Goal: Task Accomplishment & Management: Use online tool/utility

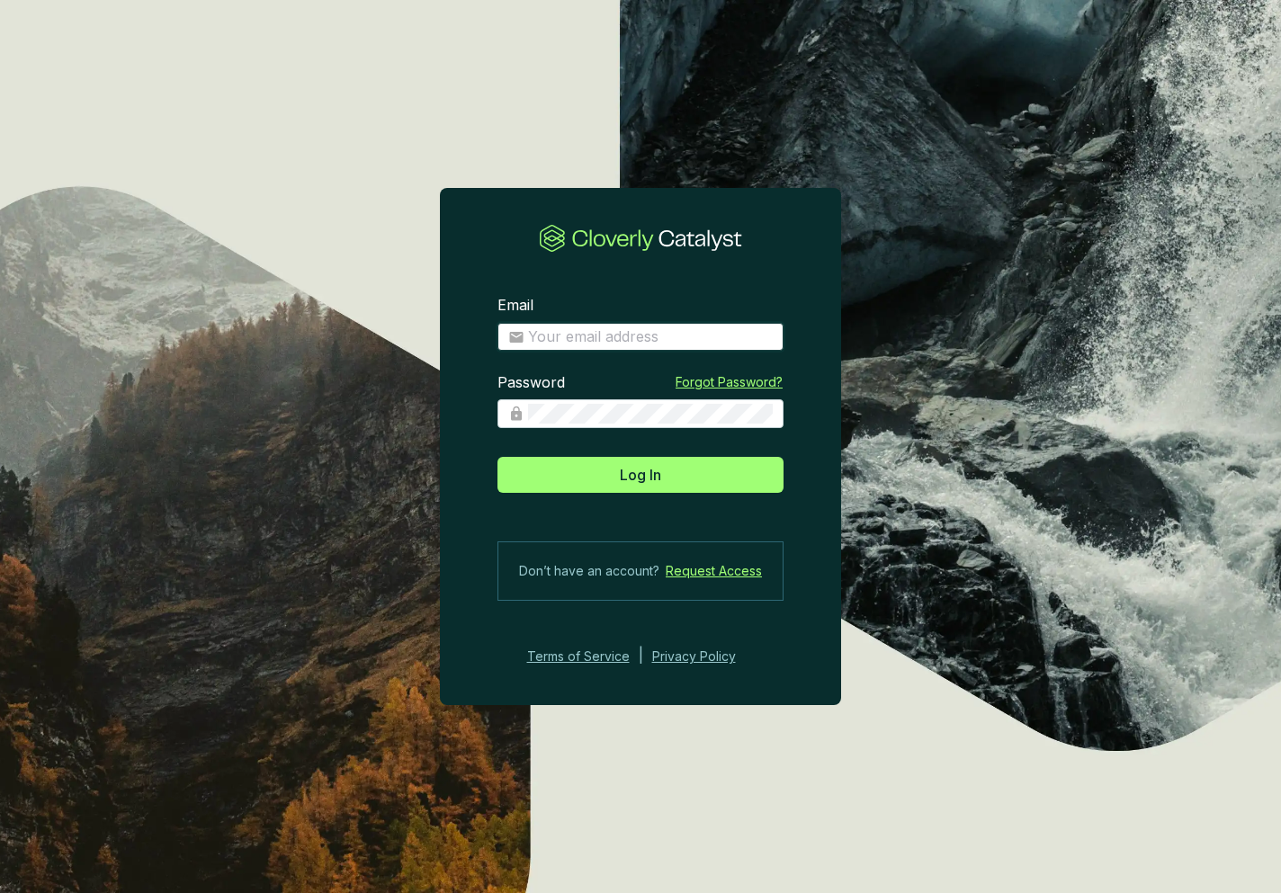
click at [583, 336] on input "Email" at bounding box center [650, 337] width 245 height 20
type input "[EMAIL_ADDRESS][DOMAIN_NAME]"
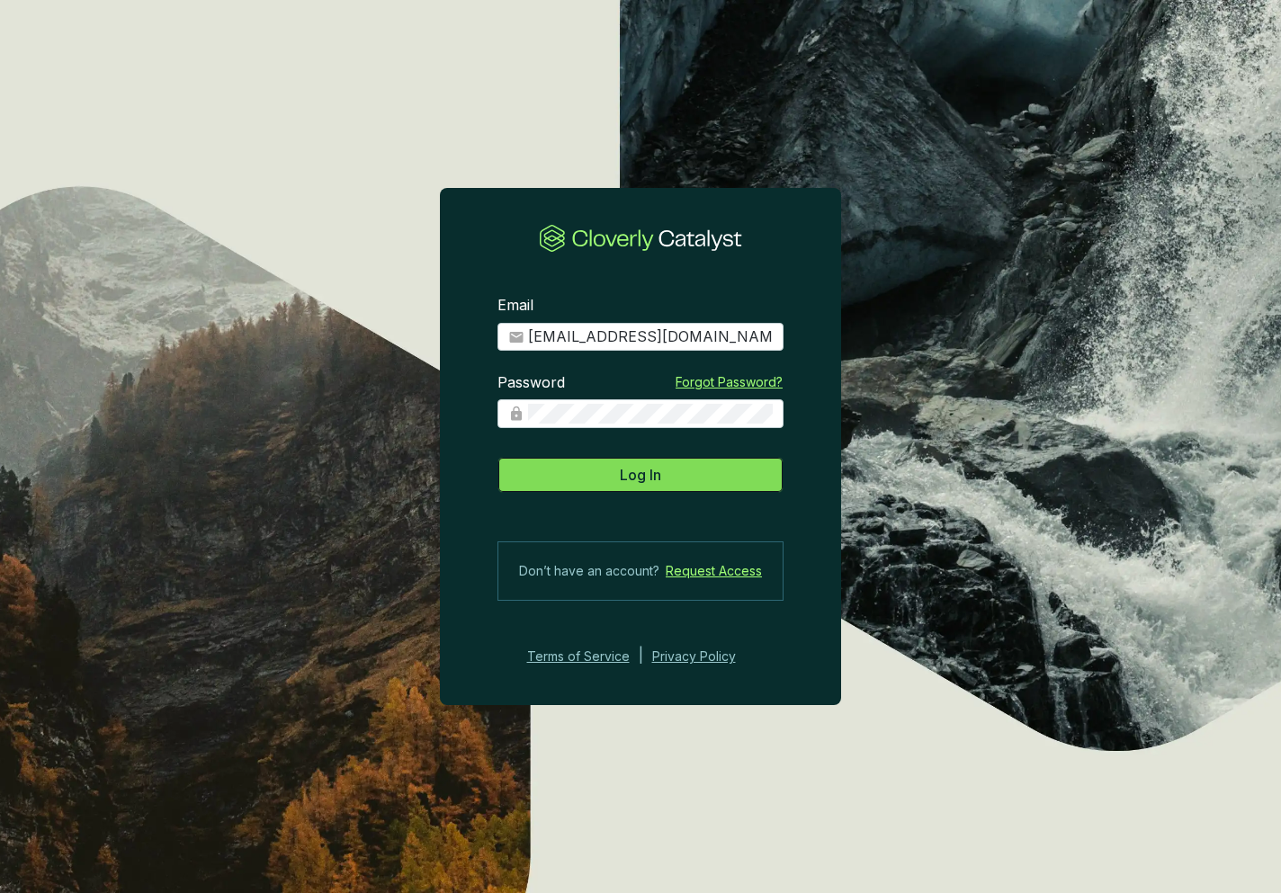
click at [673, 467] on button "Log In" at bounding box center [640, 475] width 286 height 36
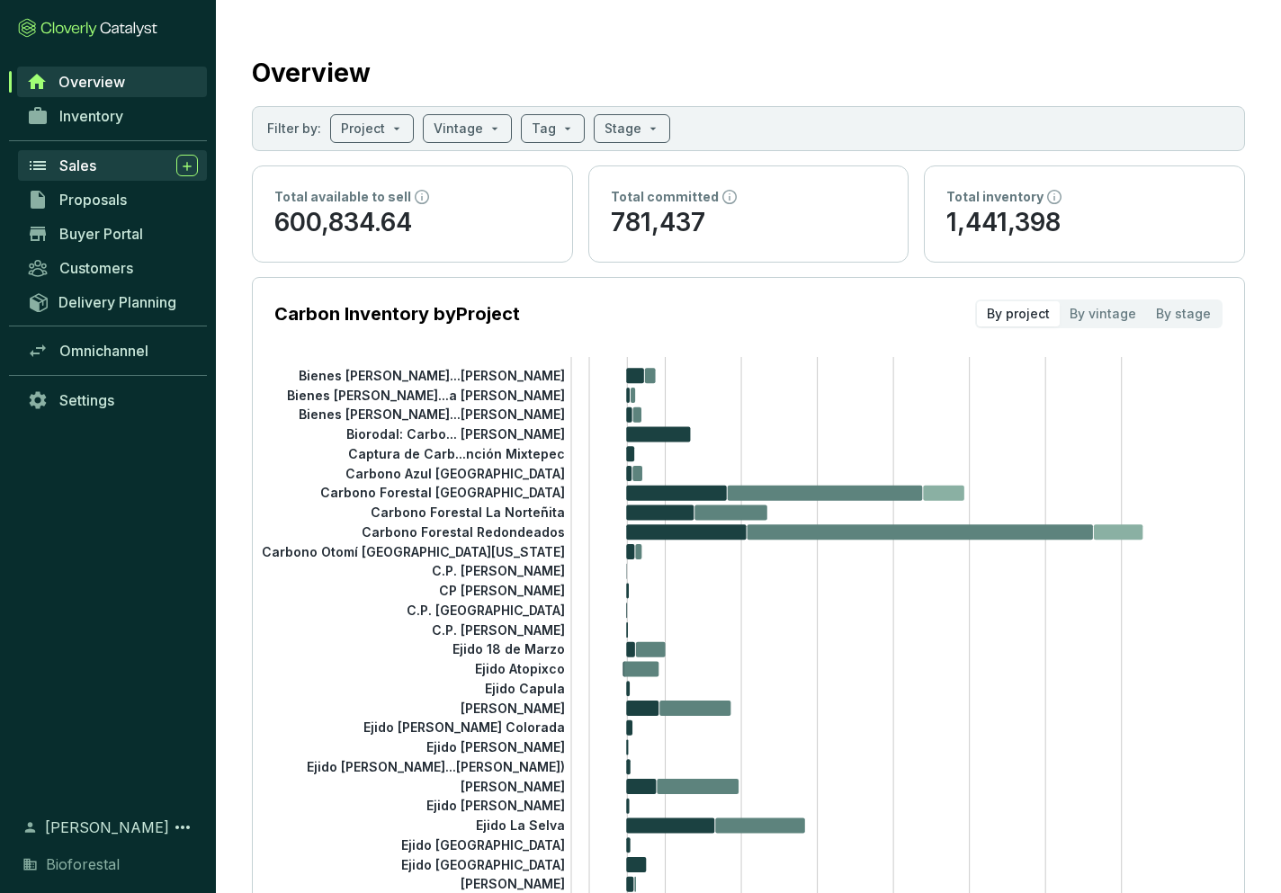
click at [83, 163] on span "Sales" at bounding box center [77, 165] width 37 height 18
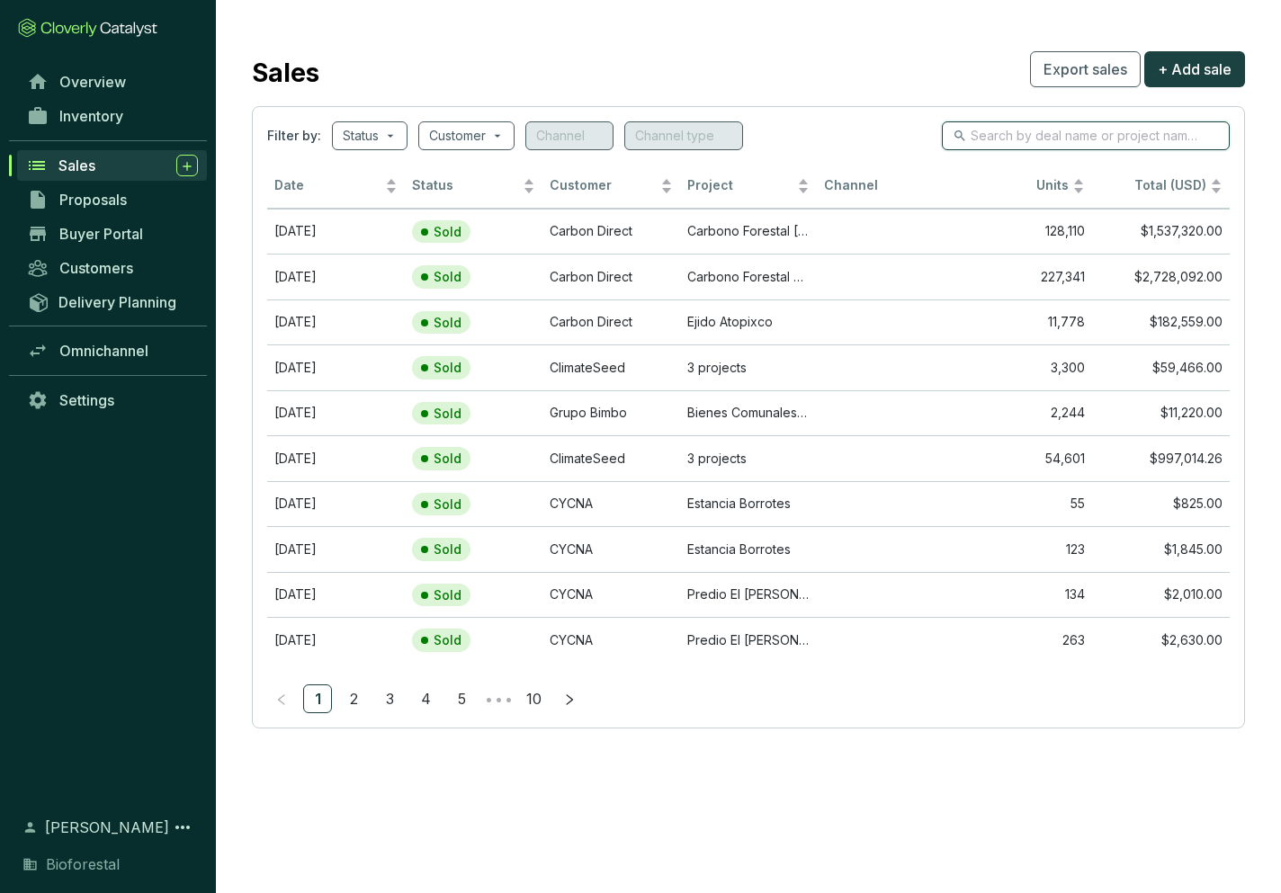
click at [1059, 139] on input "search" at bounding box center [1086, 136] width 232 height 20
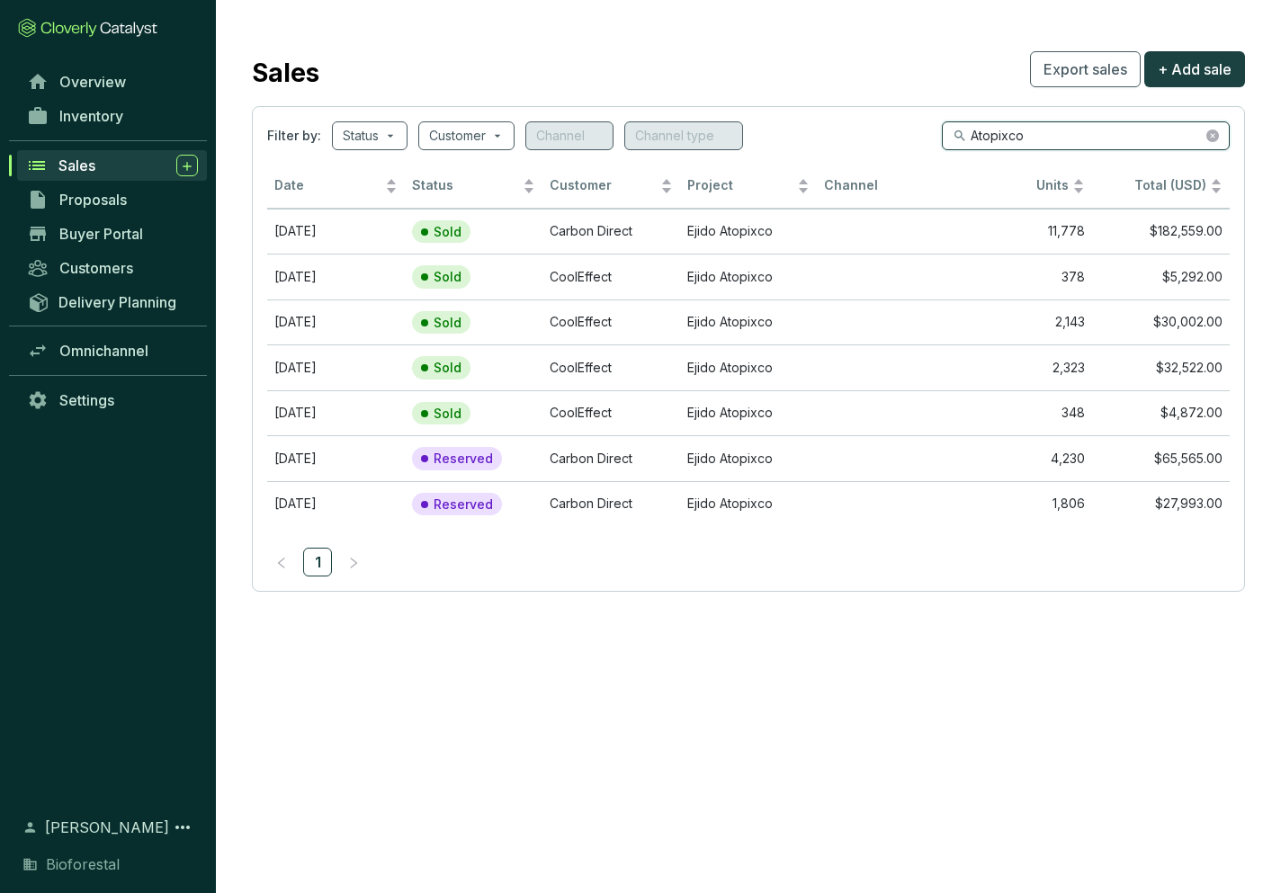
type input "Atopixco"
click at [1211, 138] on icon "close-circle" at bounding box center [1212, 136] width 13 height 13
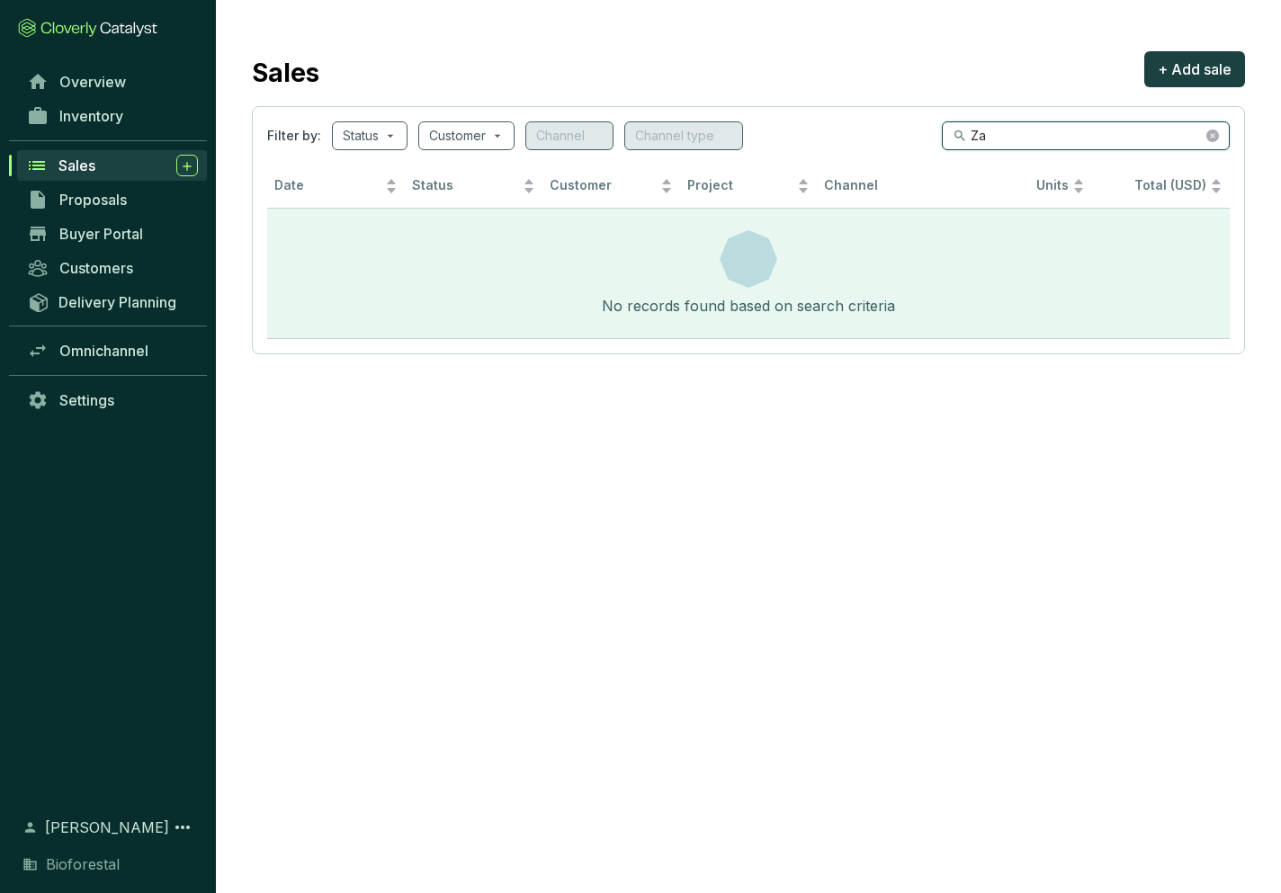
type input "Z"
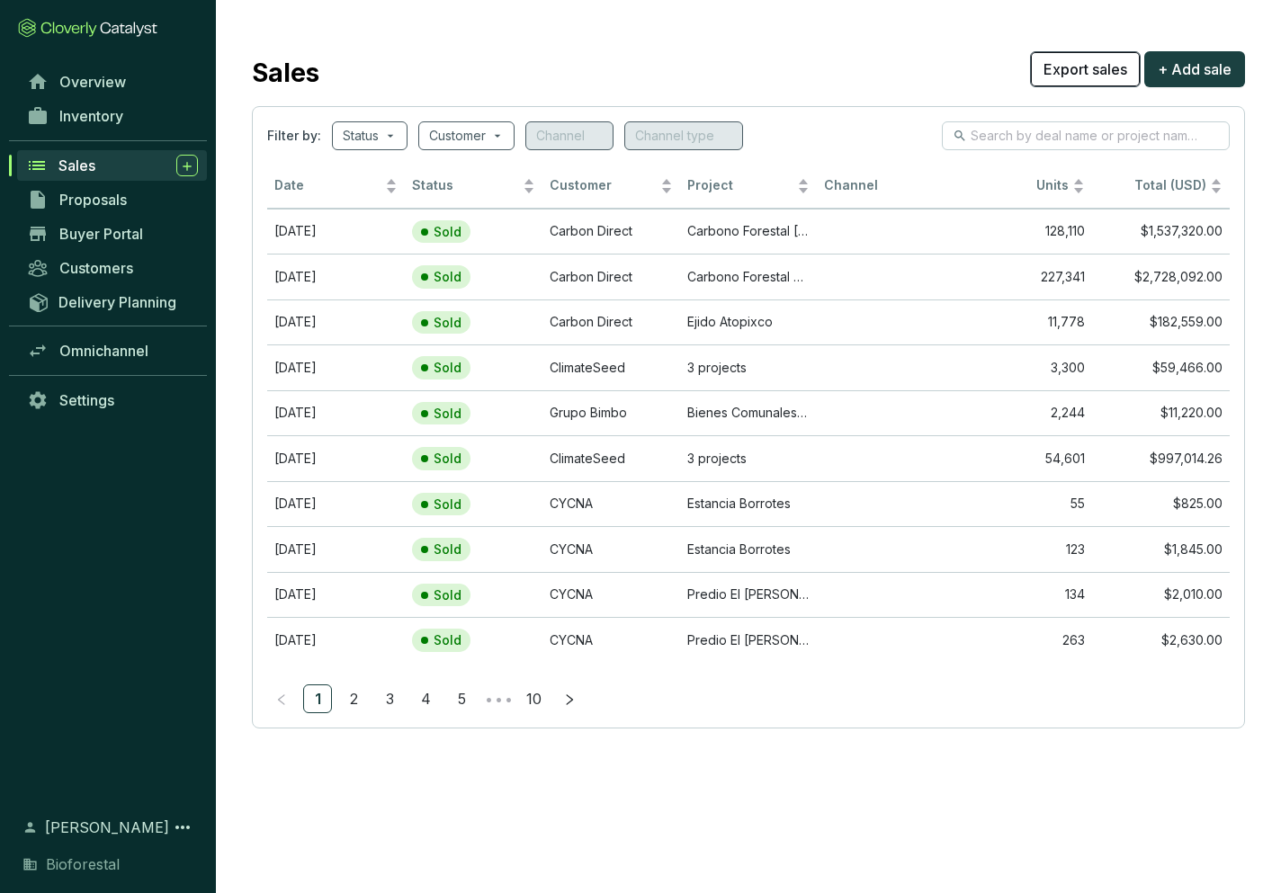
click at [1083, 76] on span "Export sales" at bounding box center [1085, 69] width 84 height 22
